Goal: Find specific page/section: Find specific page/section

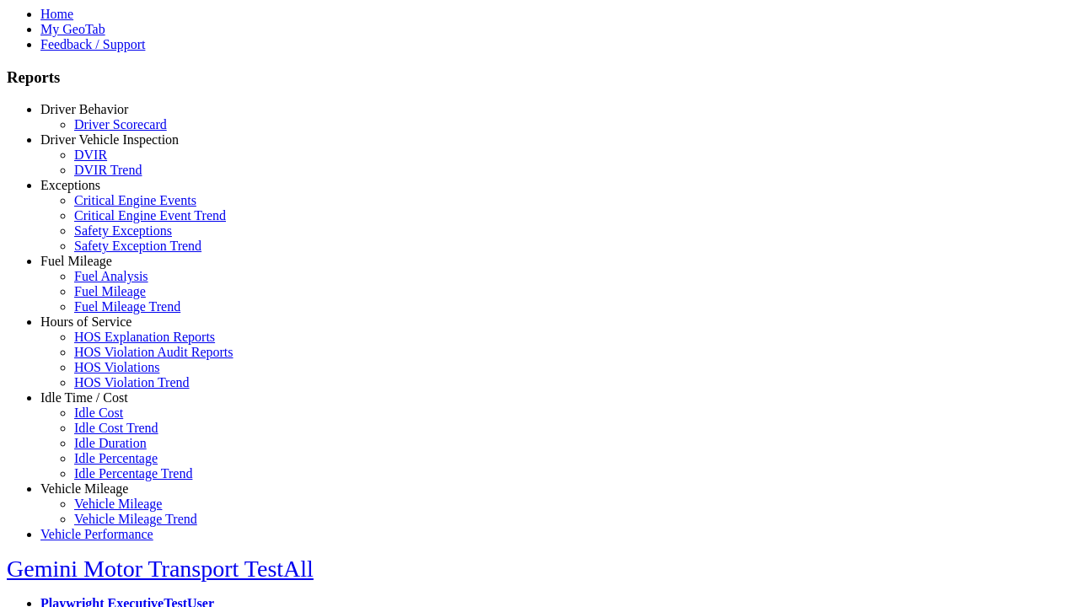
click at [97, 329] on link "Hours of Service" at bounding box center [85, 321] width 91 height 14
click at [110, 344] on link "HOS Explanation Reports" at bounding box center [144, 337] width 141 height 14
